Goal: Check status: Check status

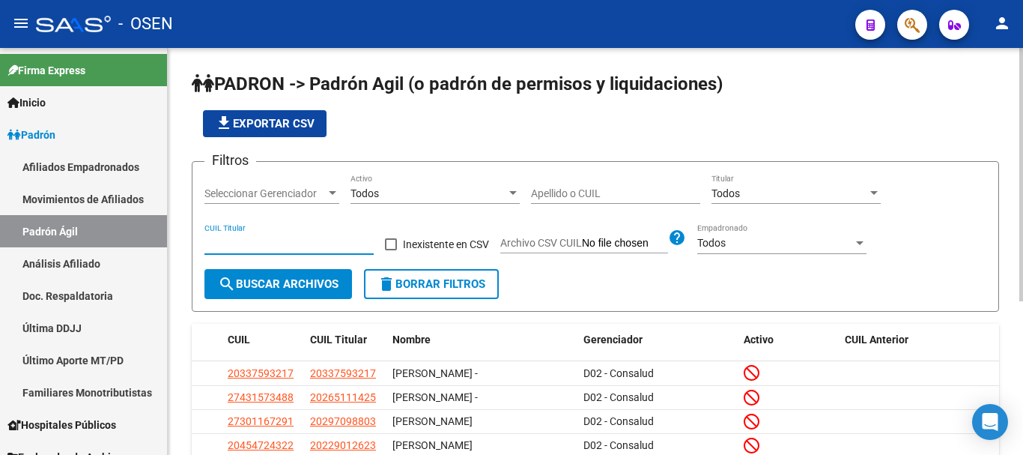
click at [302, 242] on input "CUIL Titular" at bounding box center [289, 243] width 169 height 13
paste input "23-21742294-9"
type input "23-21742294-9"
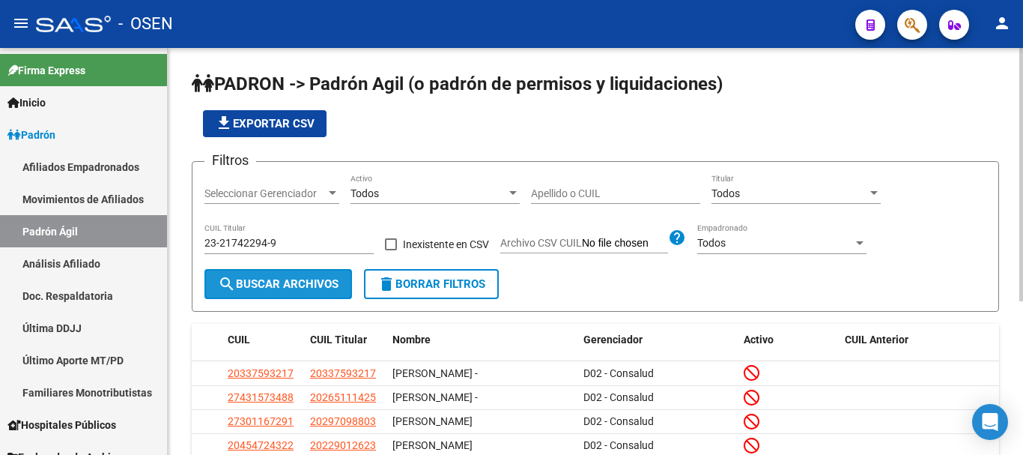
click at [306, 284] on span "search Buscar Archivos" at bounding box center [278, 283] width 121 height 13
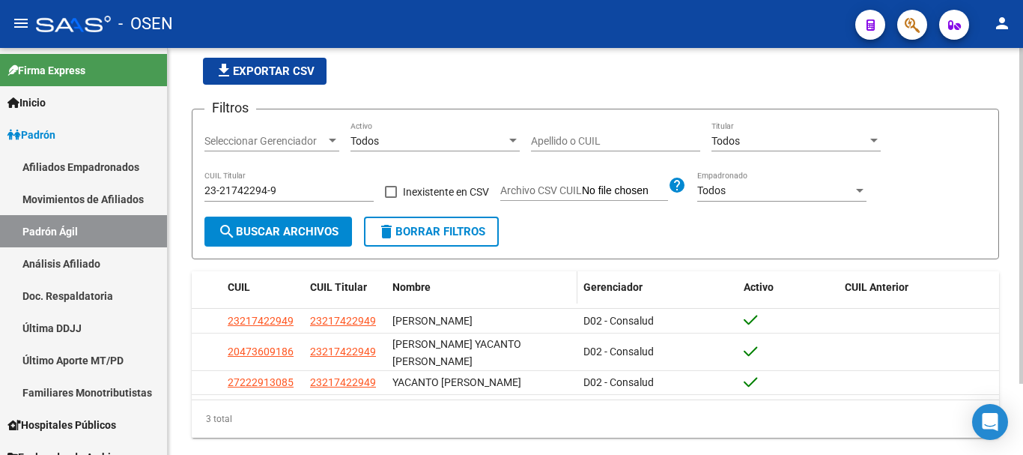
scroll to position [86, 0]
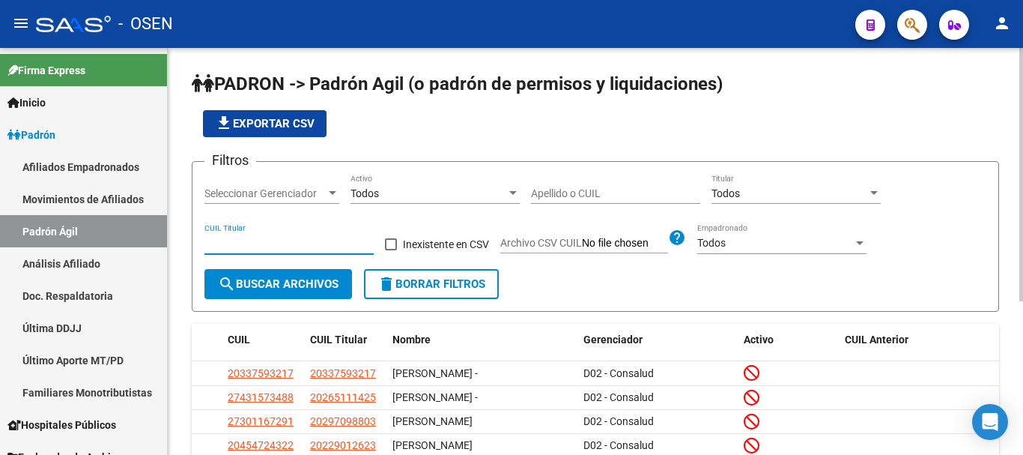
click at [262, 245] on input "CUIL Titular" at bounding box center [289, 243] width 169 height 13
paste input "20-30246670-0"
type input "20-30246670-0"
click at [298, 284] on span "search Buscar Archivos" at bounding box center [278, 283] width 121 height 13
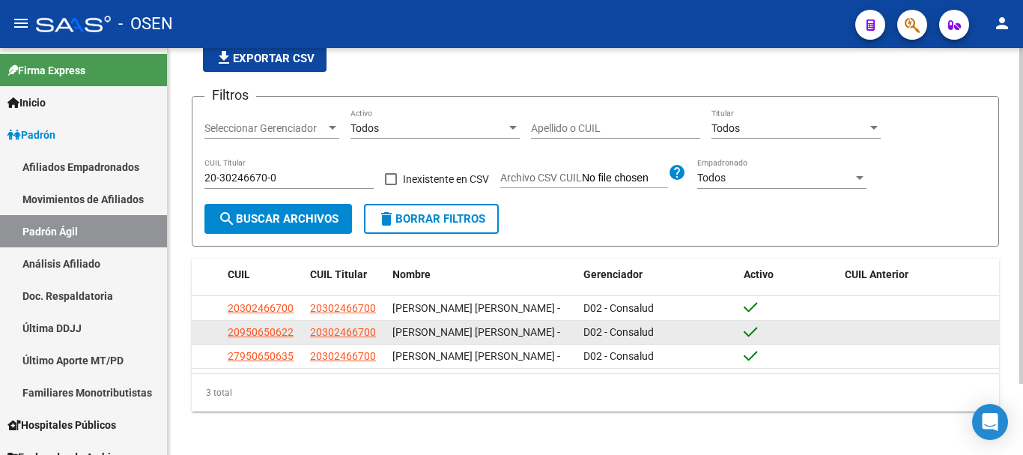
scroll to position [86, 0]
